Goal: Find contact information: Find contact information

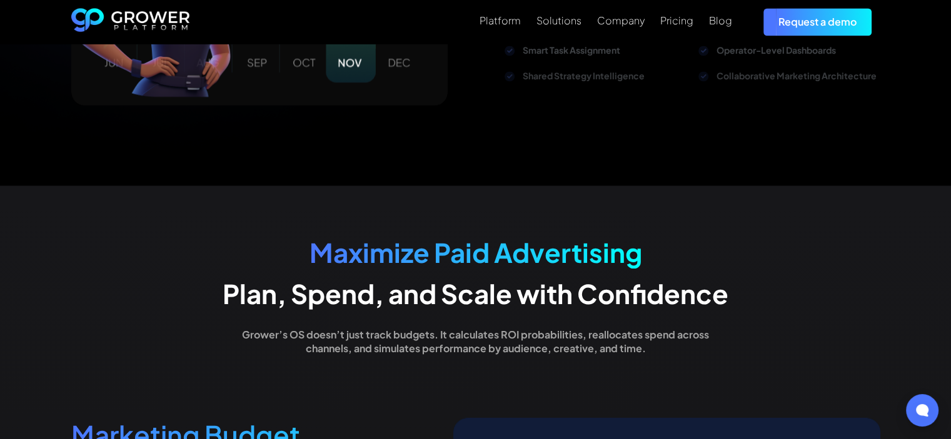
scroll to position [1500, 0]
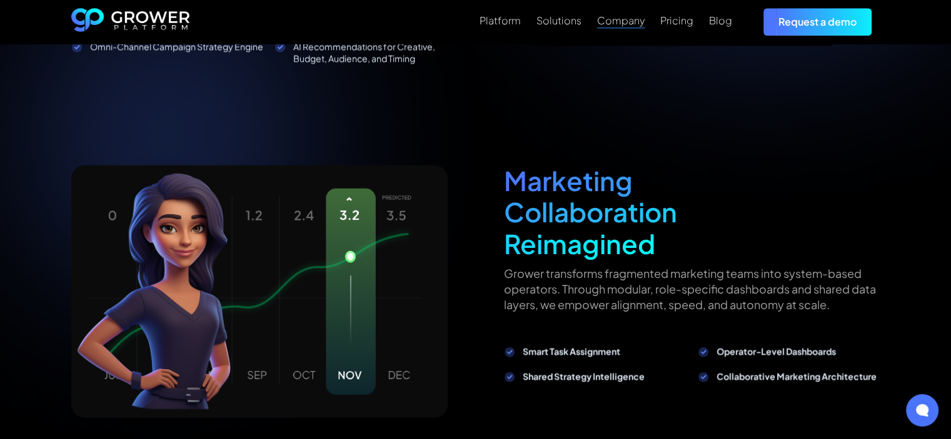
click at [616, 24] on div "Company" at bounding box center [621, 20] width 48 height 12
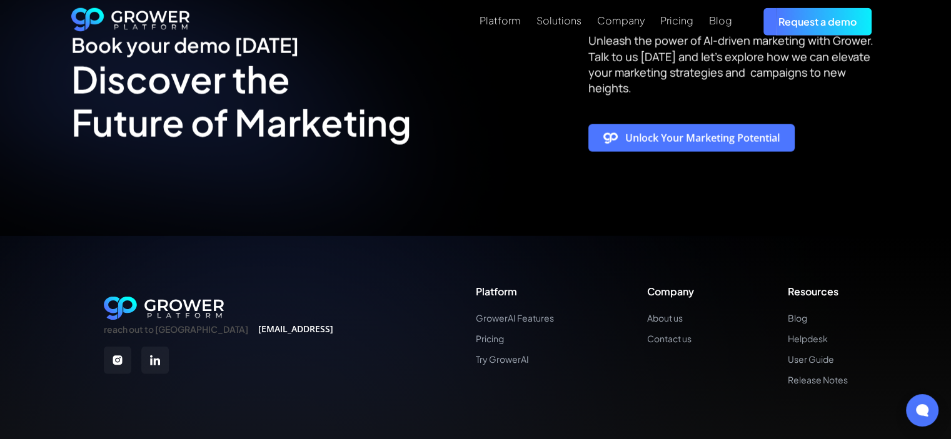
scroll to position [3191, 0]
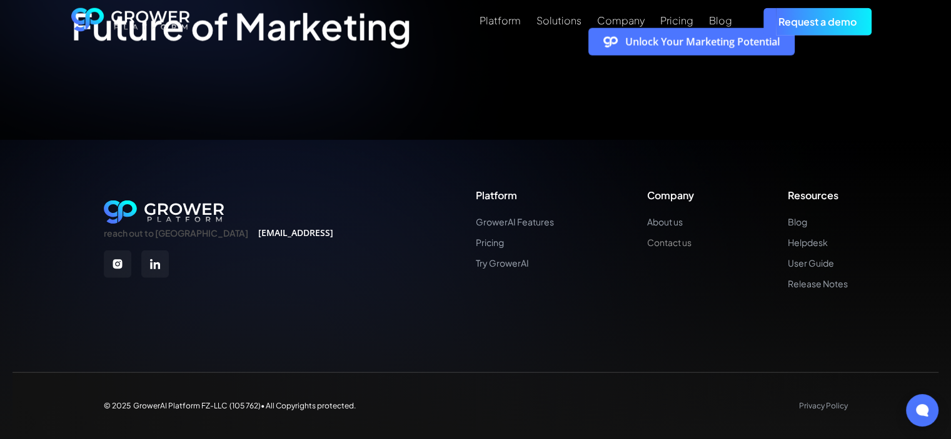
click at [665, 244] on link "Contact us" at bounding box center [670, 243] width 47 height 11
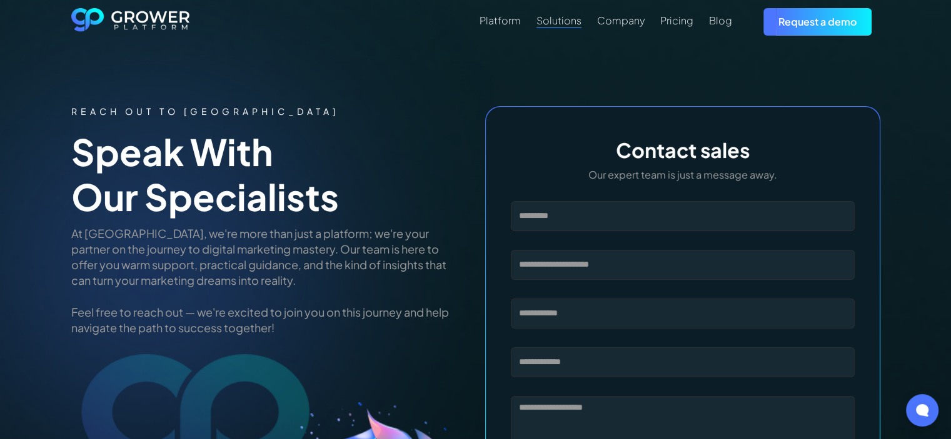
click at [581, 17] on div "Solutions" at bounding box center [558, 20] width 45 height 12
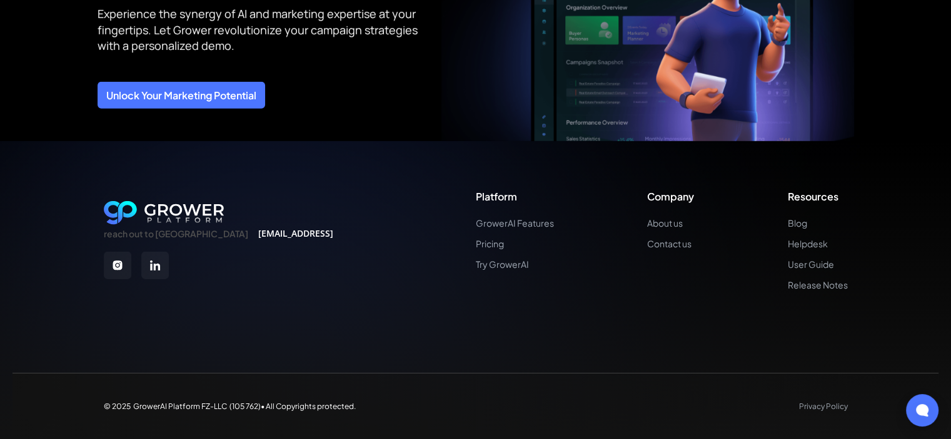
scroll to position [3853, 0]
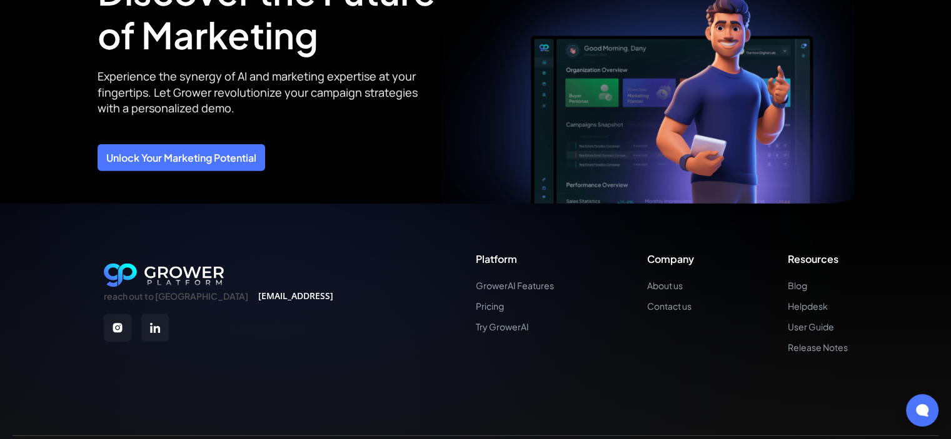
drag, startPoint x: 238, startPoint y: 293, endPoint x: 337, endPoint y: 228, distance: 118.7
click at [337, 228] on div "reach out to us info@thegrower.ai Platform GrowerAI Features Pricing Try Grower…" at bounding box center [475, 353] width 951 height 299
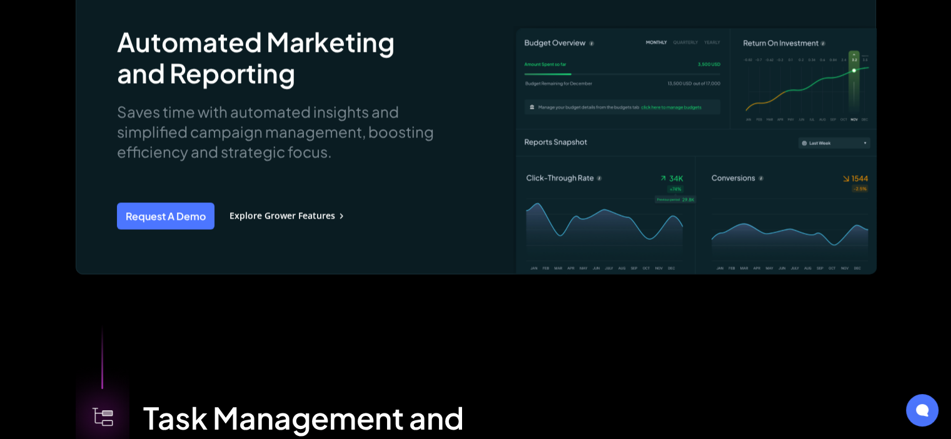
scroll to position [2125, 0]
